Goal: Task Accomplishment & Management: Manage account settings

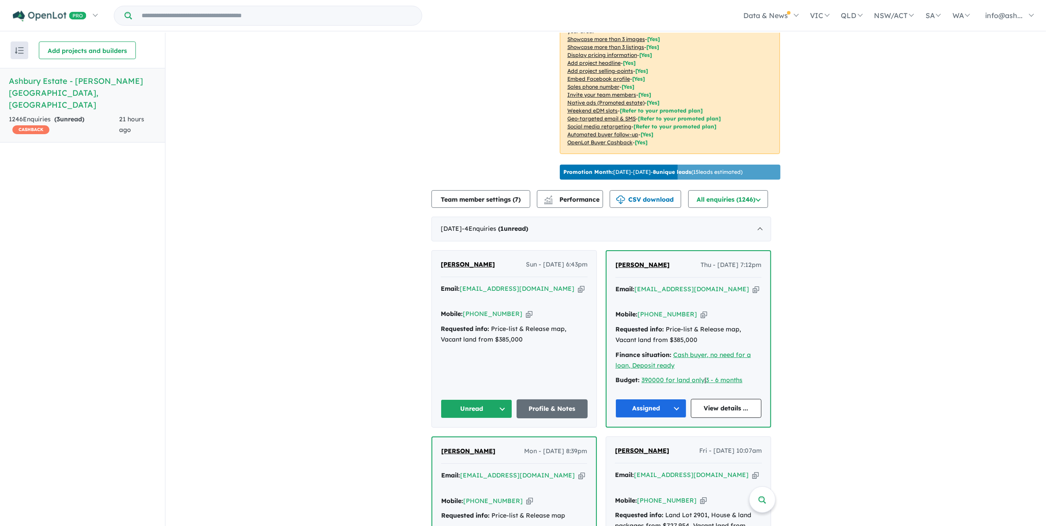
scroll to position [276, 0]
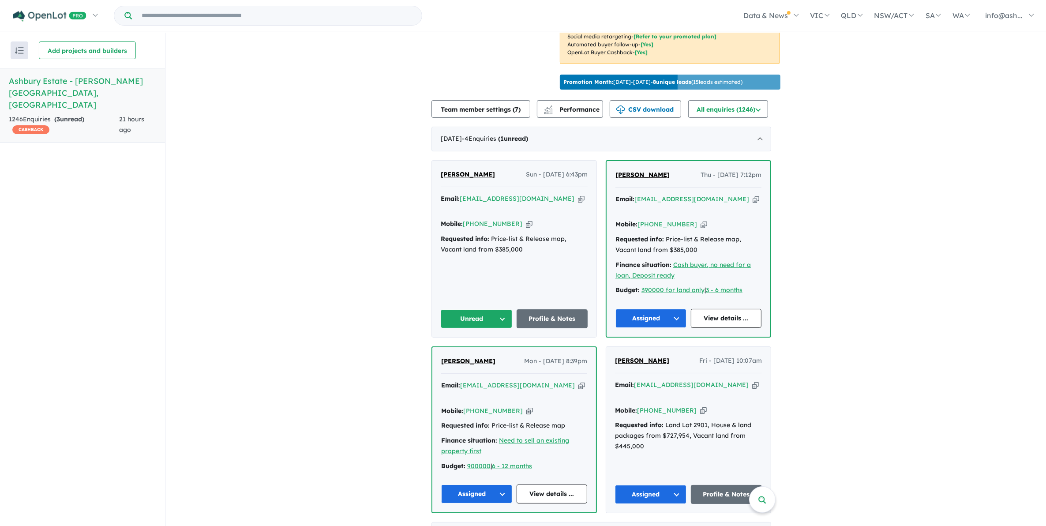
click at [501, 309] on button "Unread" at bounding box center [476, 318] width 71 height 19
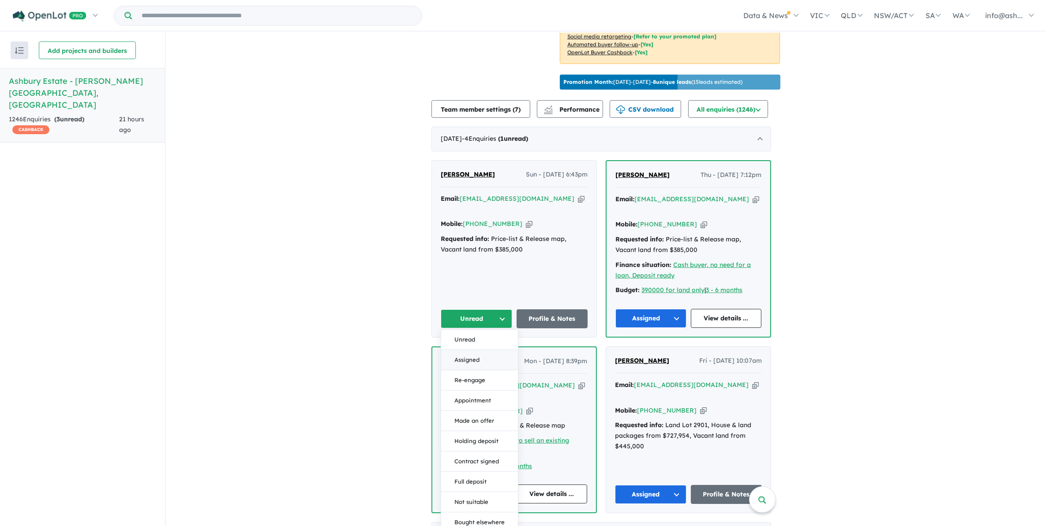
click at [477, 350] on button "Assigned" at bounding box center [479, 360] width 77 height 20
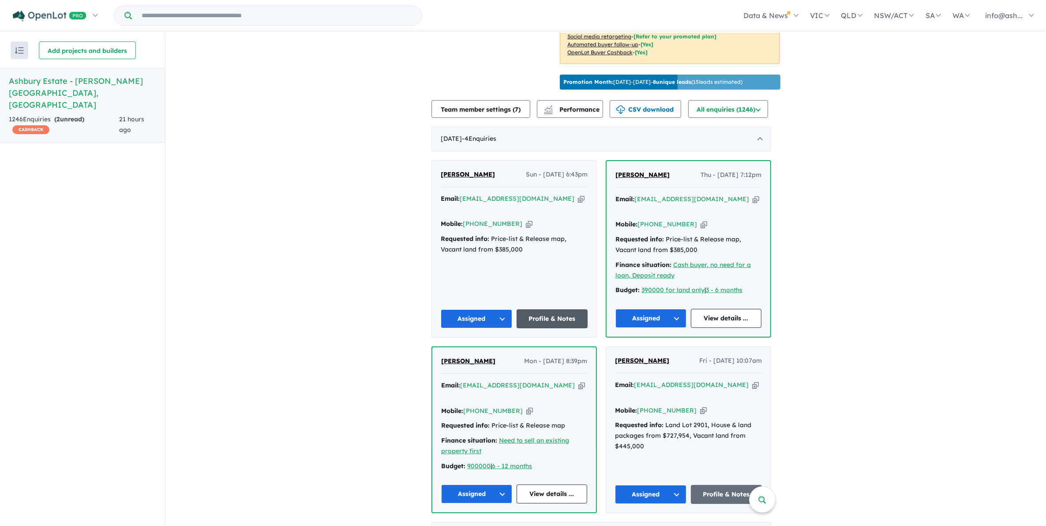
click at [549, 309] on link "Profile & Notes" at bounding box center [552, 318] width 71 height 19
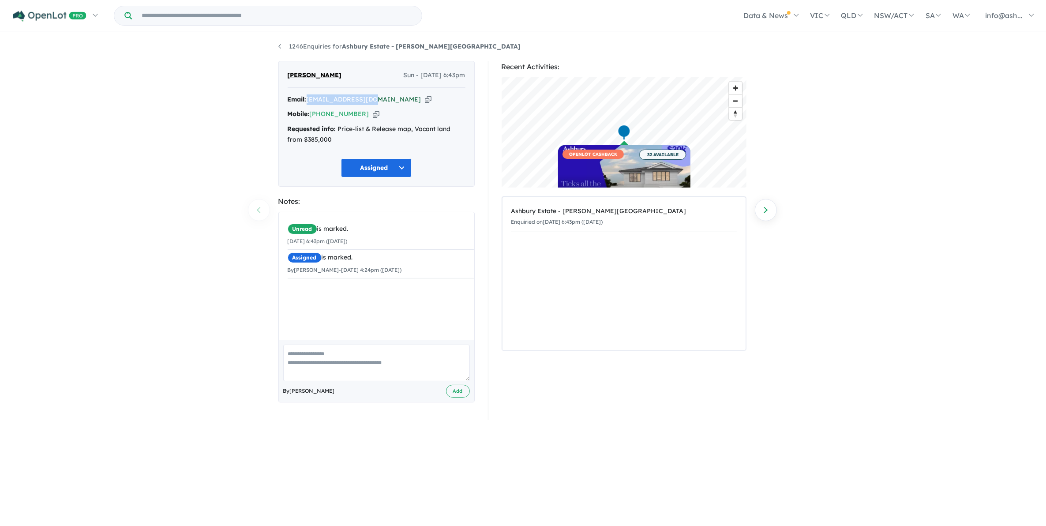
drag, startPoint x: 374, startPoint y: 98, endPoint x: 310, endPoint y: 101, distance: 64.5
click at [310, 101] on div "Email: ntkshah7@gmail.com Copied!" at bounding box center [377, 99] width 178 height 11
copy a%20Ashbury%20Estate%20-%20Armstrong%20Creek"] "ntkshah7@gmail.com"
click at [870, 358] on div "1246 Enquiries for Ashbury Estate - Armstrong Creek Previous enquiry Next enqui…" at bounding box center [523, 280] width 1046 height 495
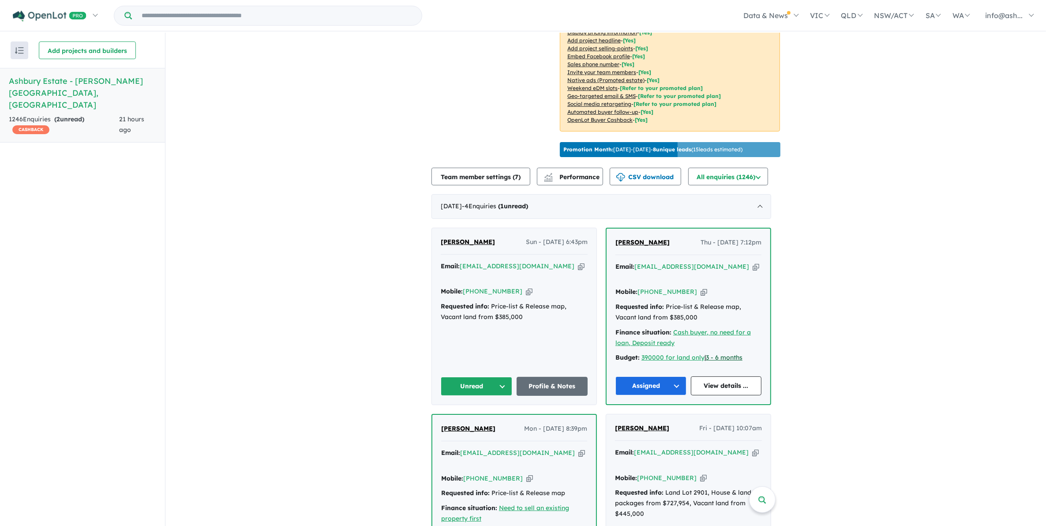
scroll to position [276, 0]
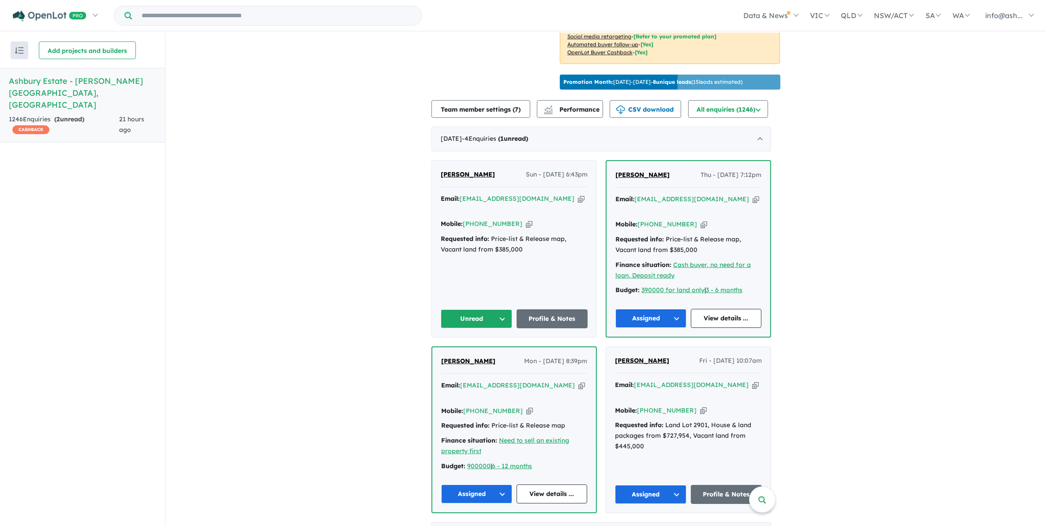
click at [497, 309] on button "Unread" at bounding box center [476, 318] width 71 height 19
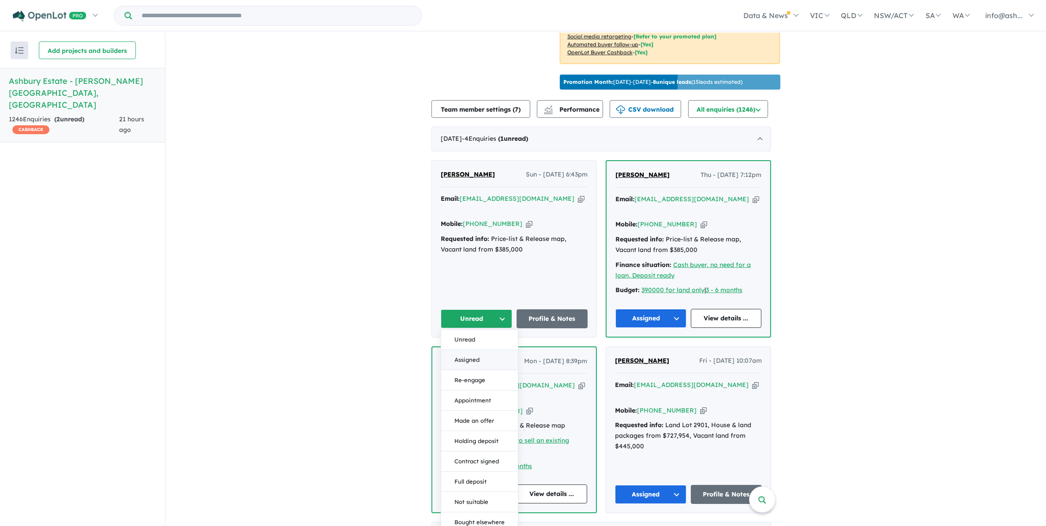
click at [478, 350] on button "Assigned" at bounding box center [479, 360] width 77 height 20
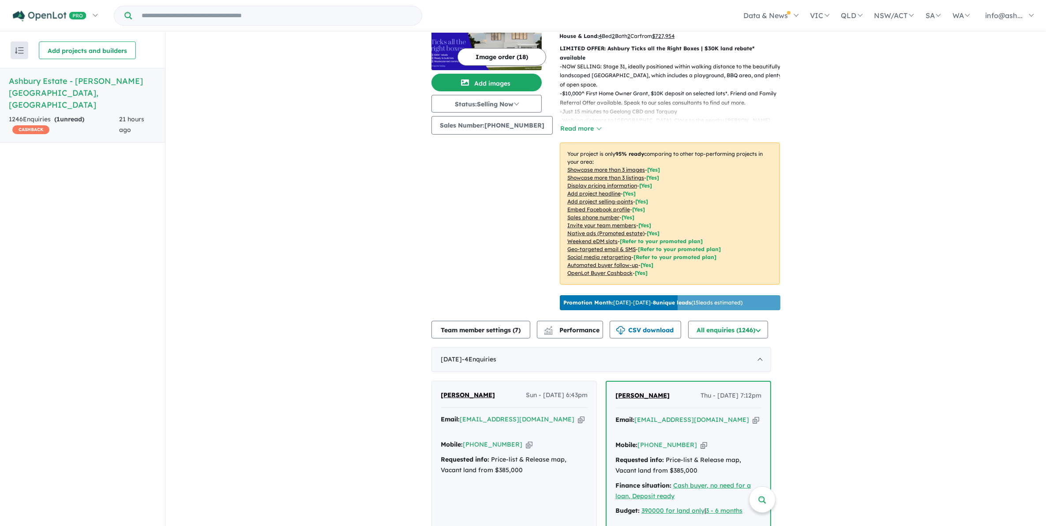
scroll to position [0, 0]
